Goal: Task Accomplishment & Management: Manage account settings

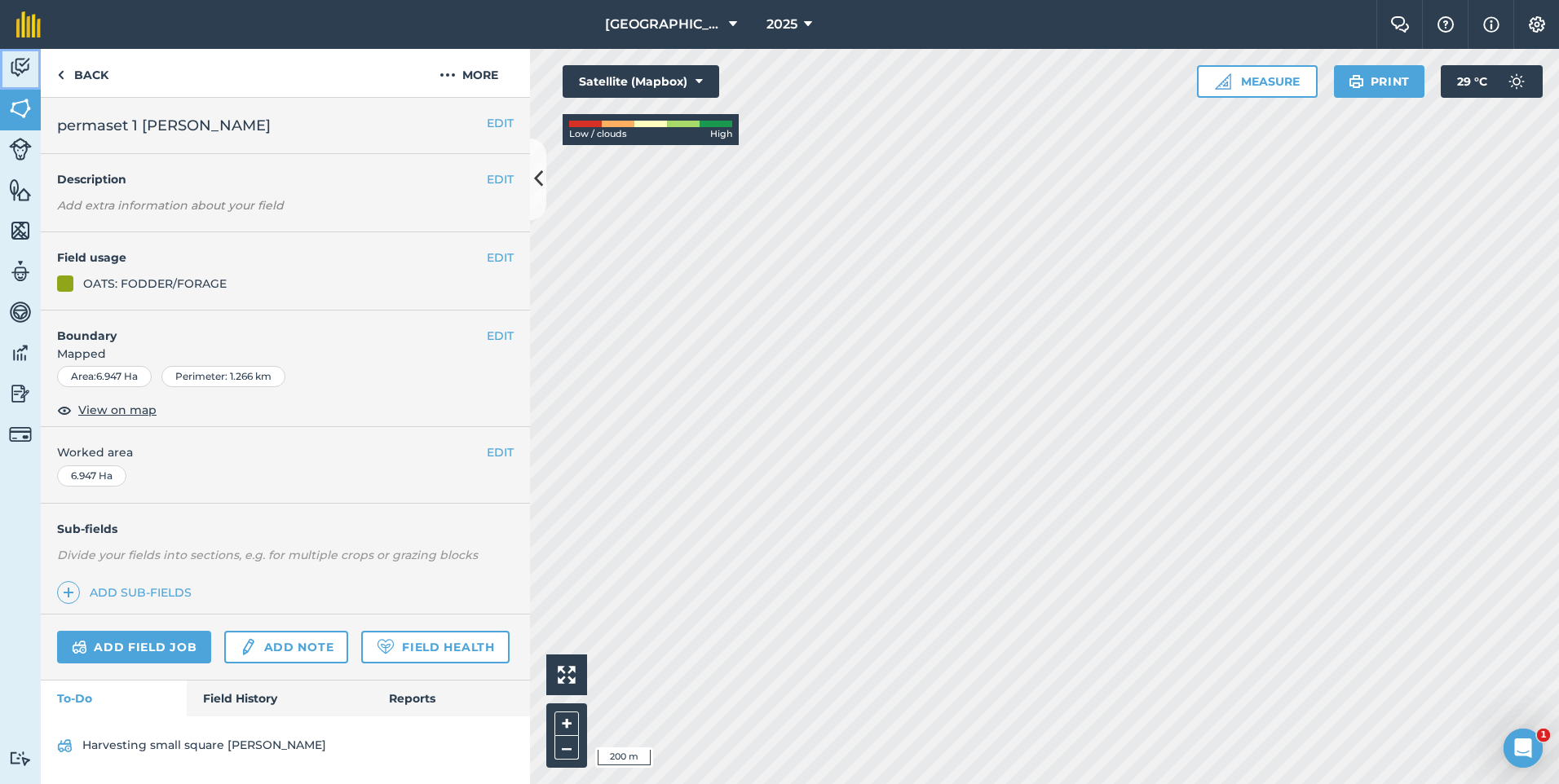
click at [17, 62] on img at bounding box center [20, 67] width 23 height 25
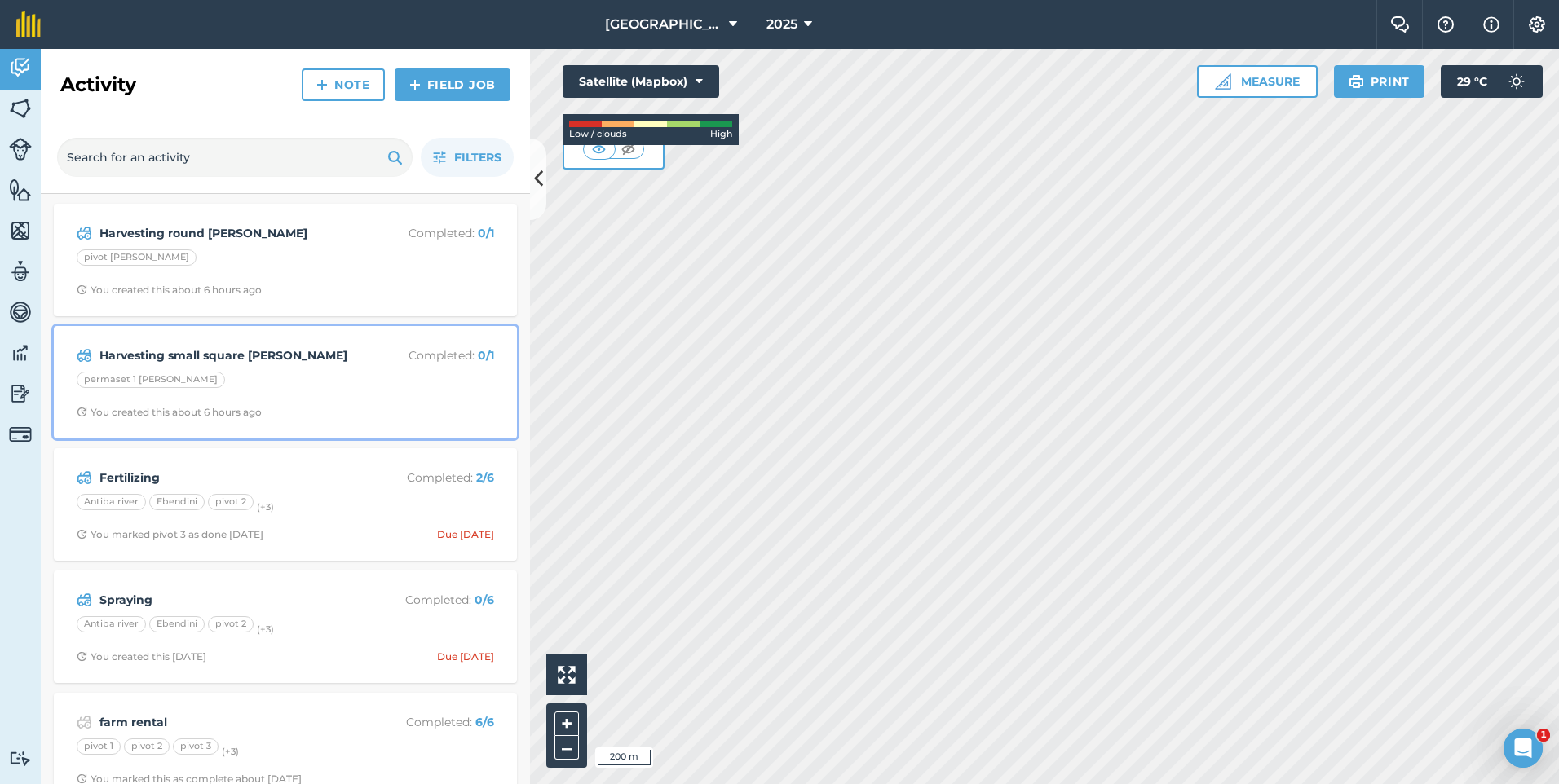
click at [295, 369] on div "Harvesting small square [PERSON_NAME] Completed : 0 / 1 permaset 1 [PERSON_NAME…" at bounding box center [285, 382] width 443 height 93
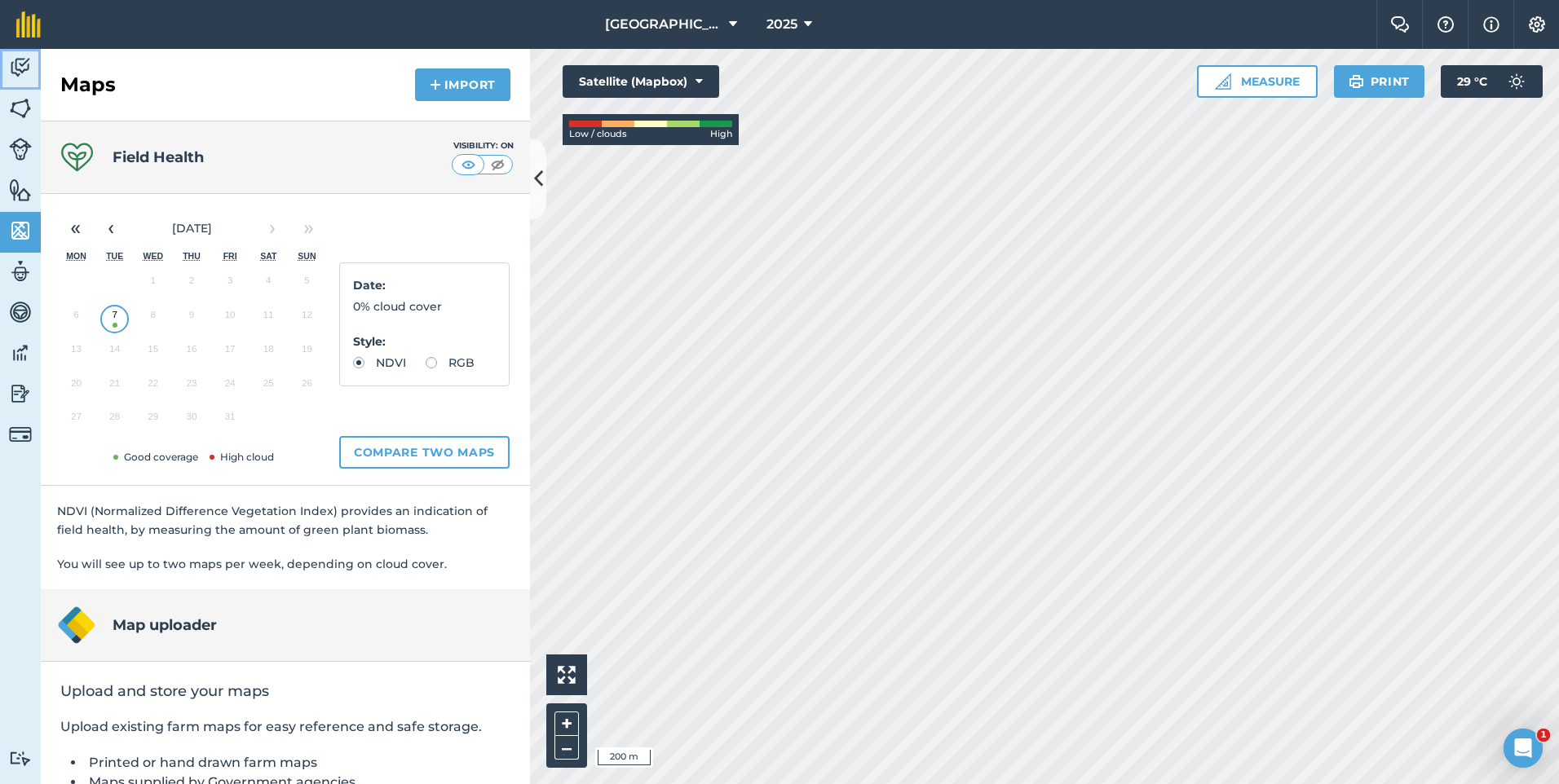
click at [29, 65] on img at bounding box center [20, 67] width 23 height 25
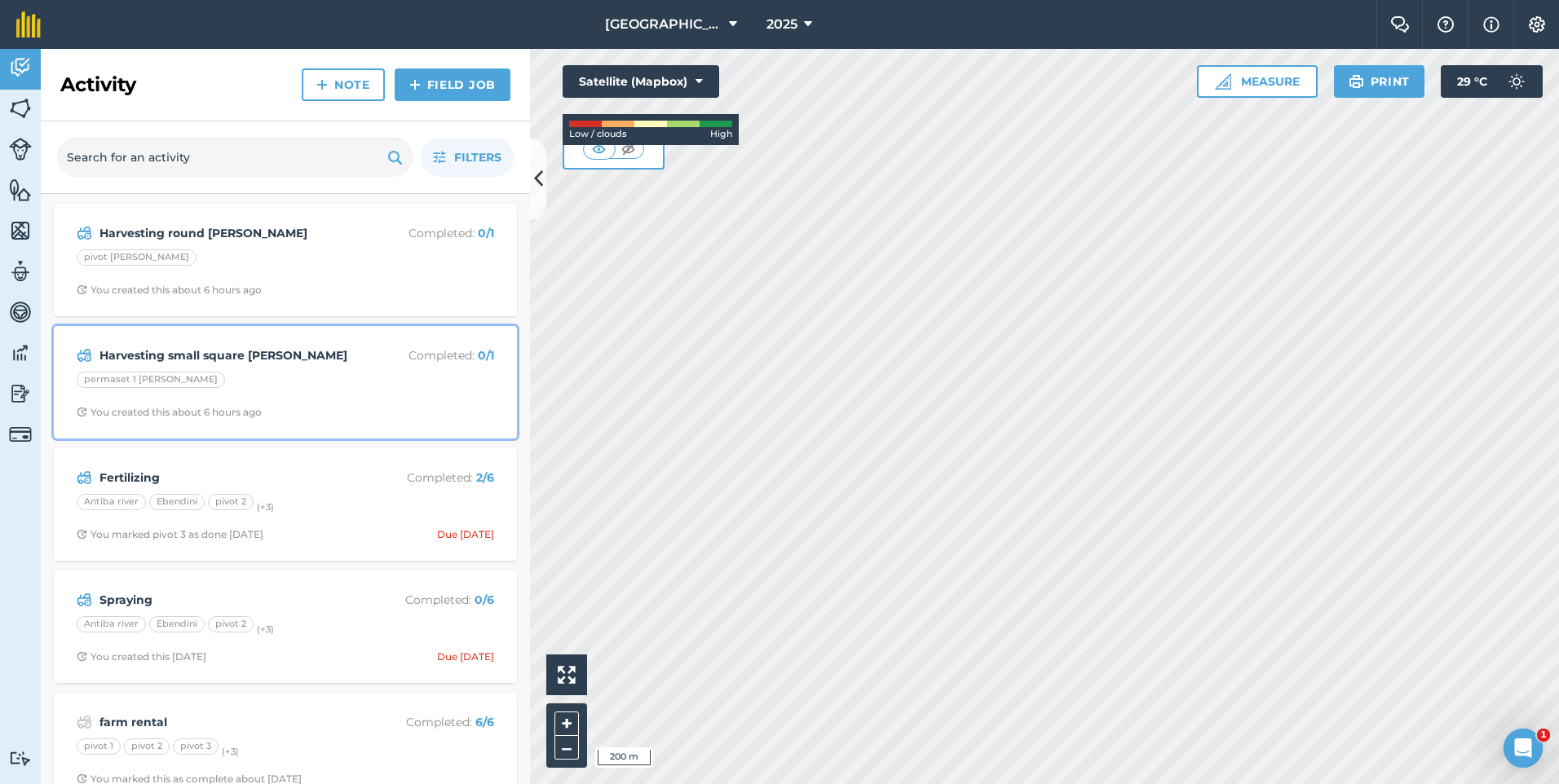
click at [275, 357] on strong "Harvesting small square [PERSON_NAME]" at bounding box center [229, 354] width 259 height 18
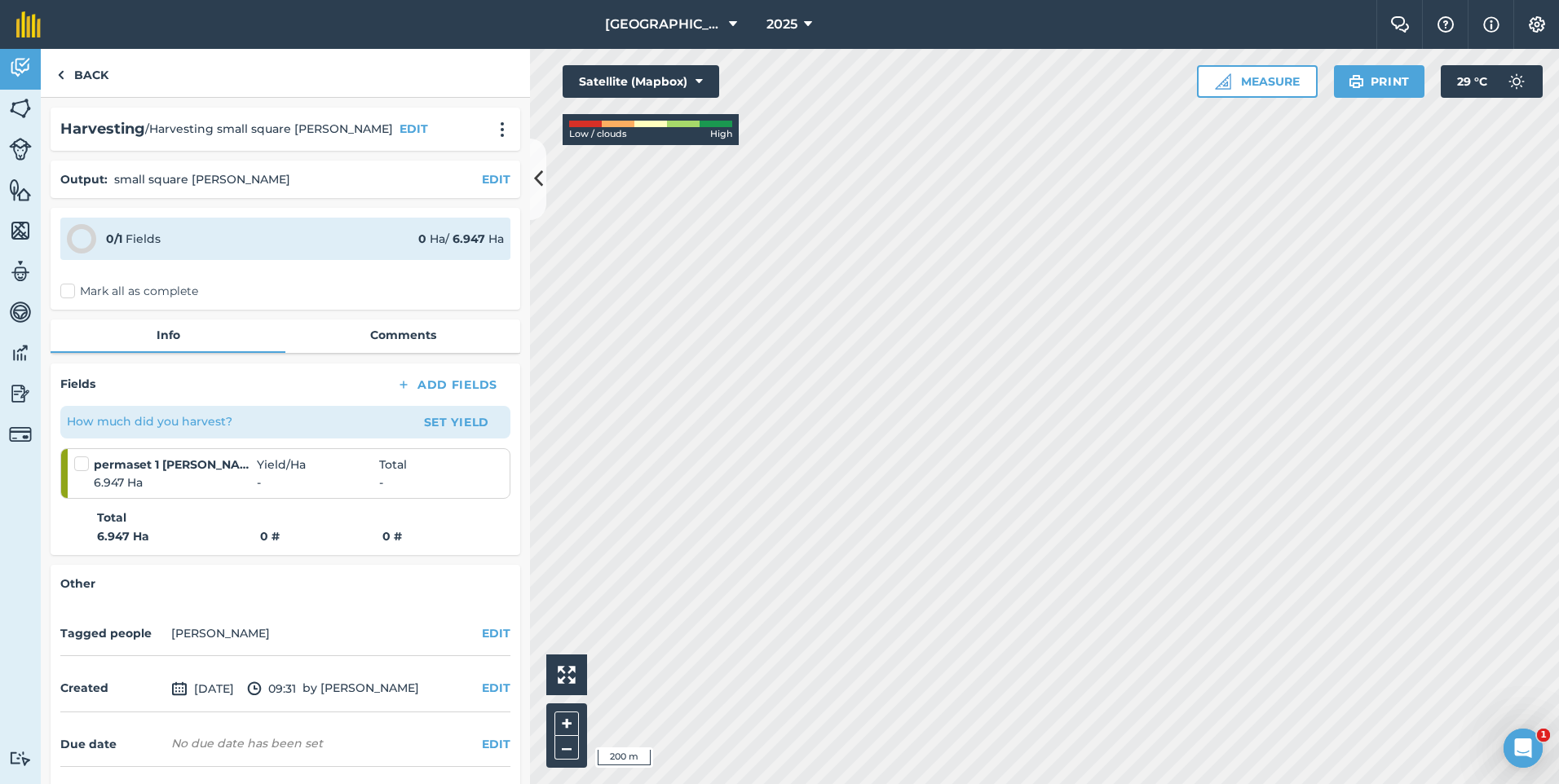
click at [71, 287] on label "Mark all as complete" at bounding box center [128, 292] width 138 height 17
click at [71, 287] on input "Mark all as complete" at bounding box center [65, 288] width 10 height 10
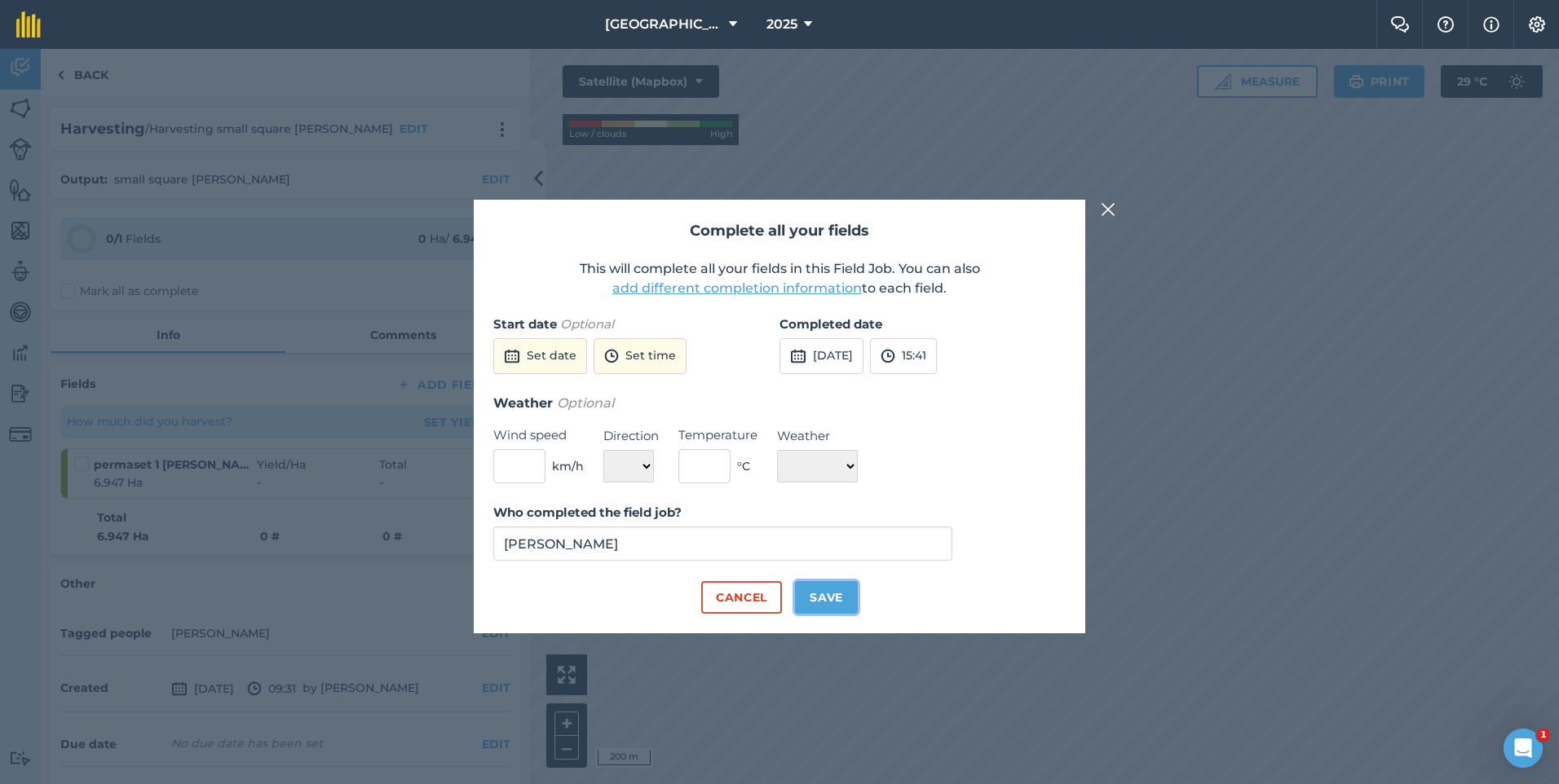
click at [818, 595] on button "Save" at bounding box center [826, 597] width 63 height 32
checkbox input "true"
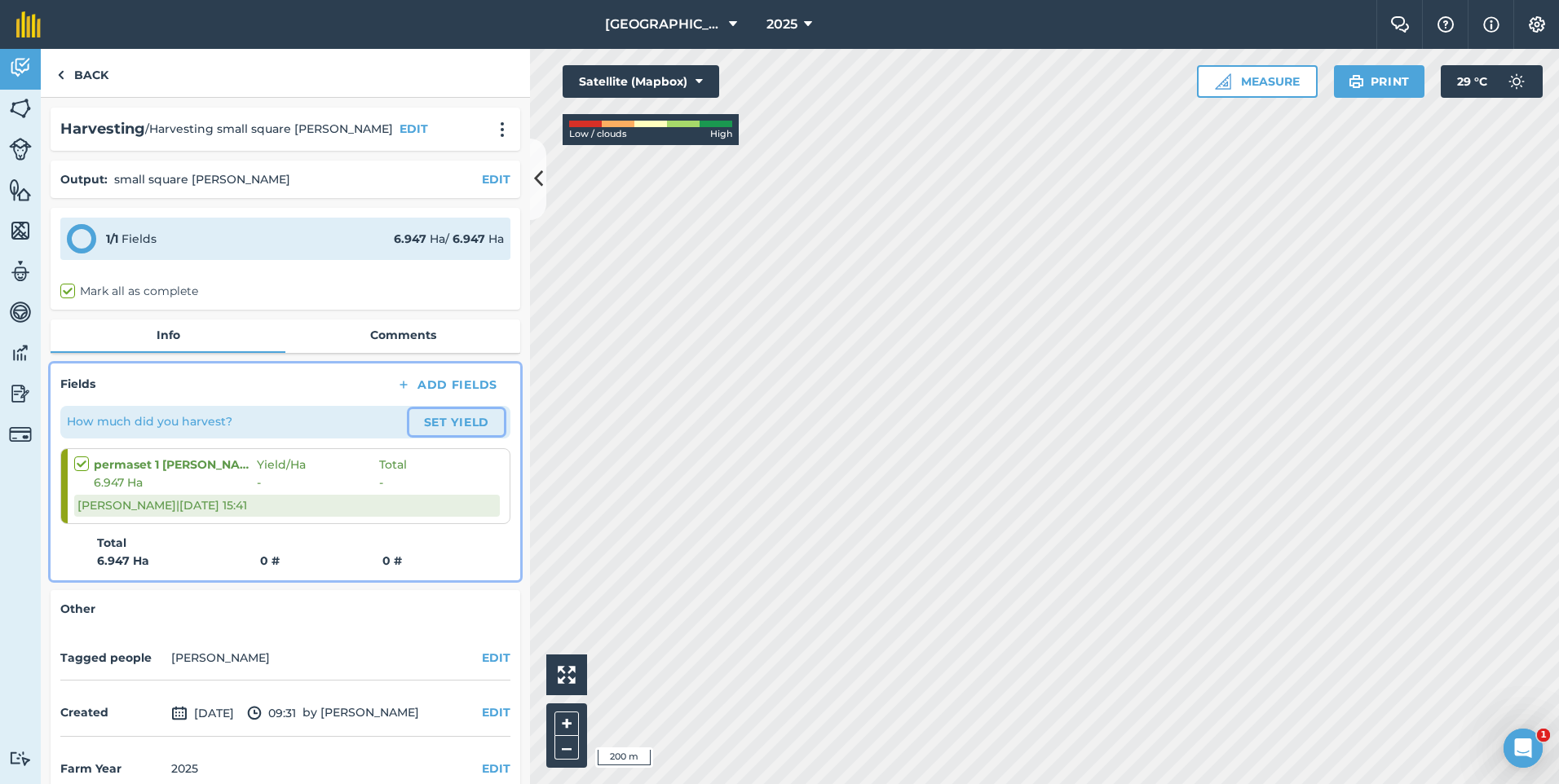
click at [424, 423] on button "Set Yield" at bounding box center [455, 421] width 94 height 26
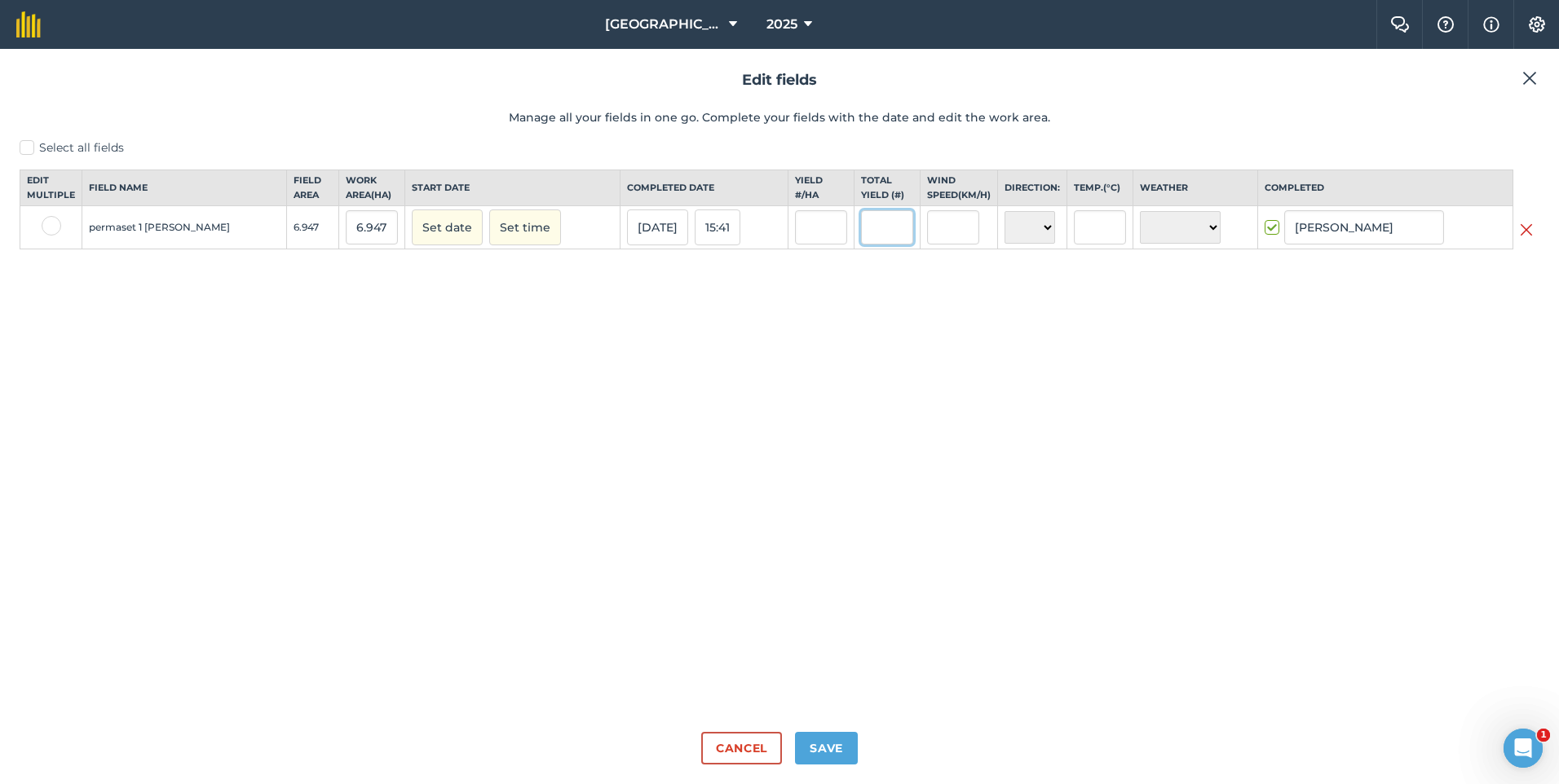
click at [861, 244] on input "text" at bounding box center [887, 227] width 52 height 34
type input "960"
type input "138.18914639412696"
click at [804, 244] on input "138.18914639412696" at bounding box center [820, 227] width 52 height 34
click at [927, 240] on input "text" at bounding box center [953, 227] width 52 height 34
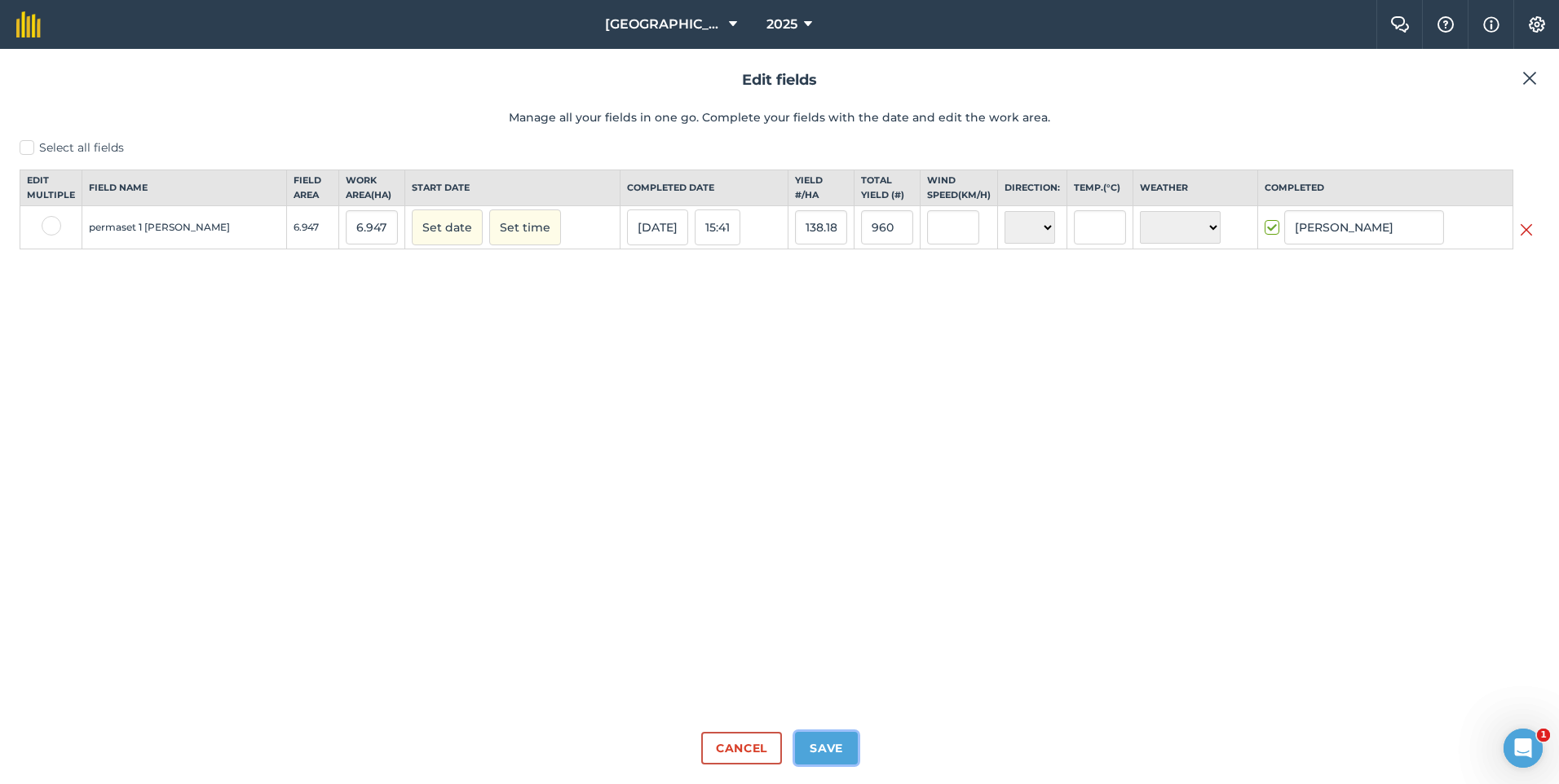
click at [830, 748] on button "Save" at bounding box center [826, 748] width 63 height 32
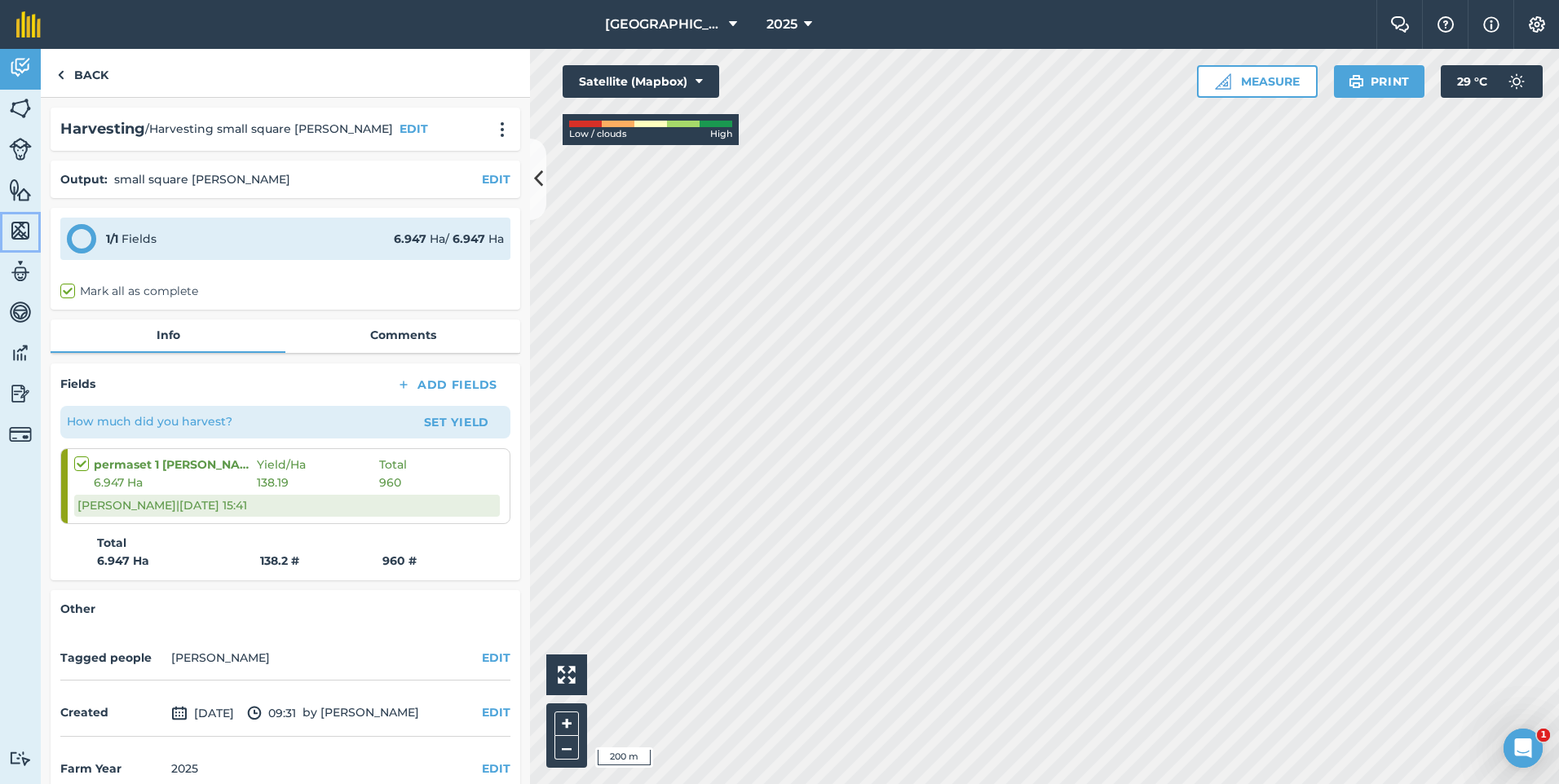
click at [34, 235] on link "Maps" at bounding box center [20, 232] width 41 height 41
